Goal: Transaction & Acquisition: Purchase product/service

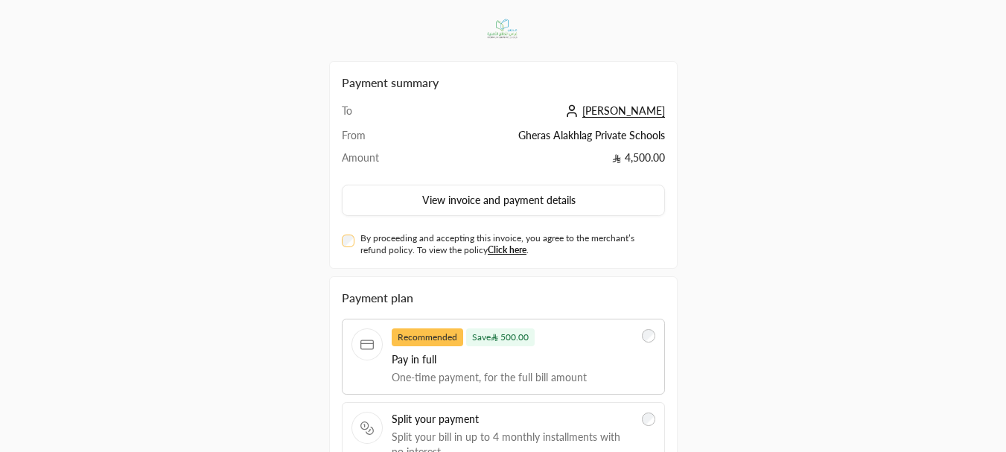
scroll to position [74, 0]
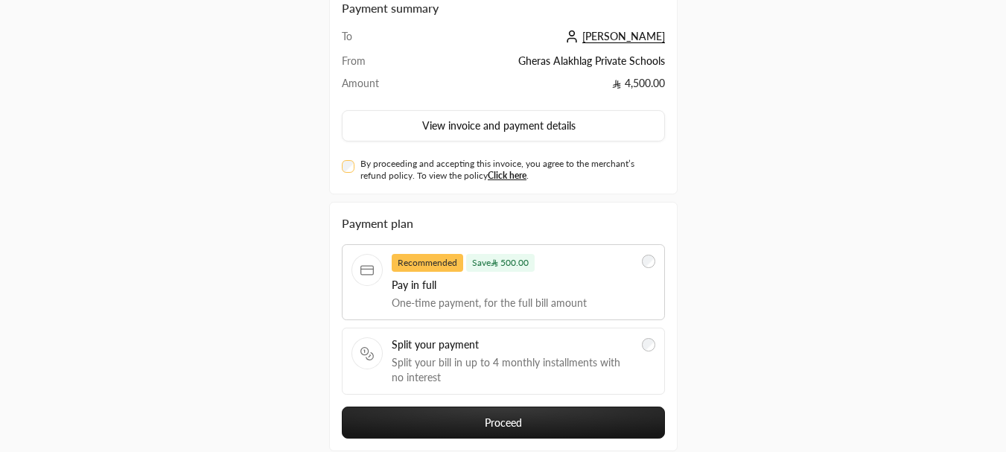
click at [357, 272] on div at bounding box center [366, 270] width 31 height 32
click at [413, 413] on button "Proceed" at bounding box center [503, 423] width 323 height 32
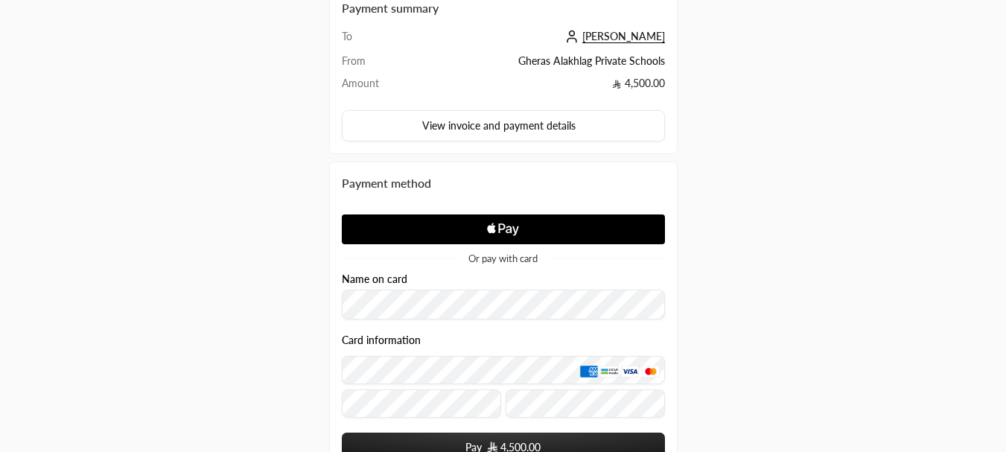
click at [486, 234] on icon "Apple Logo" at bounding box center [503, 229] width 153 height 27
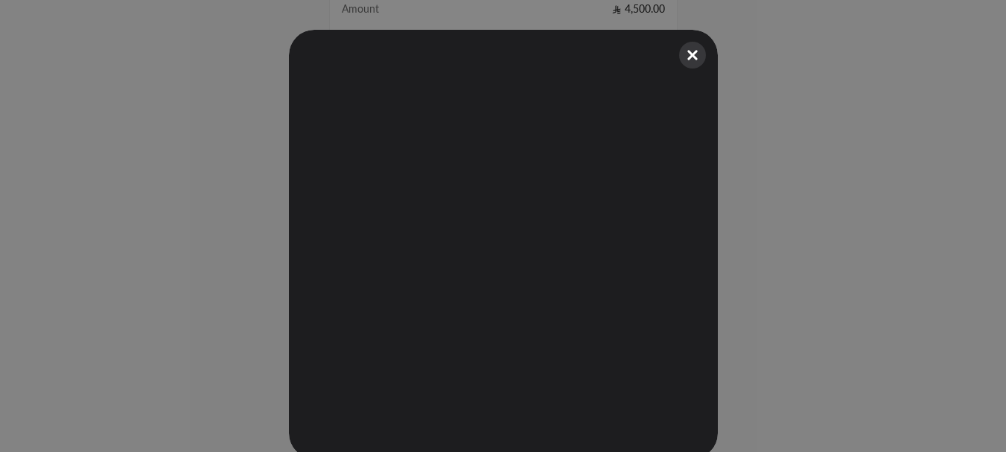
click at [688, 59] on button "Close" at bounding box center [692, 55] width 33 height 33
